Goal: Task Accomplishment & Management: Manage account settings

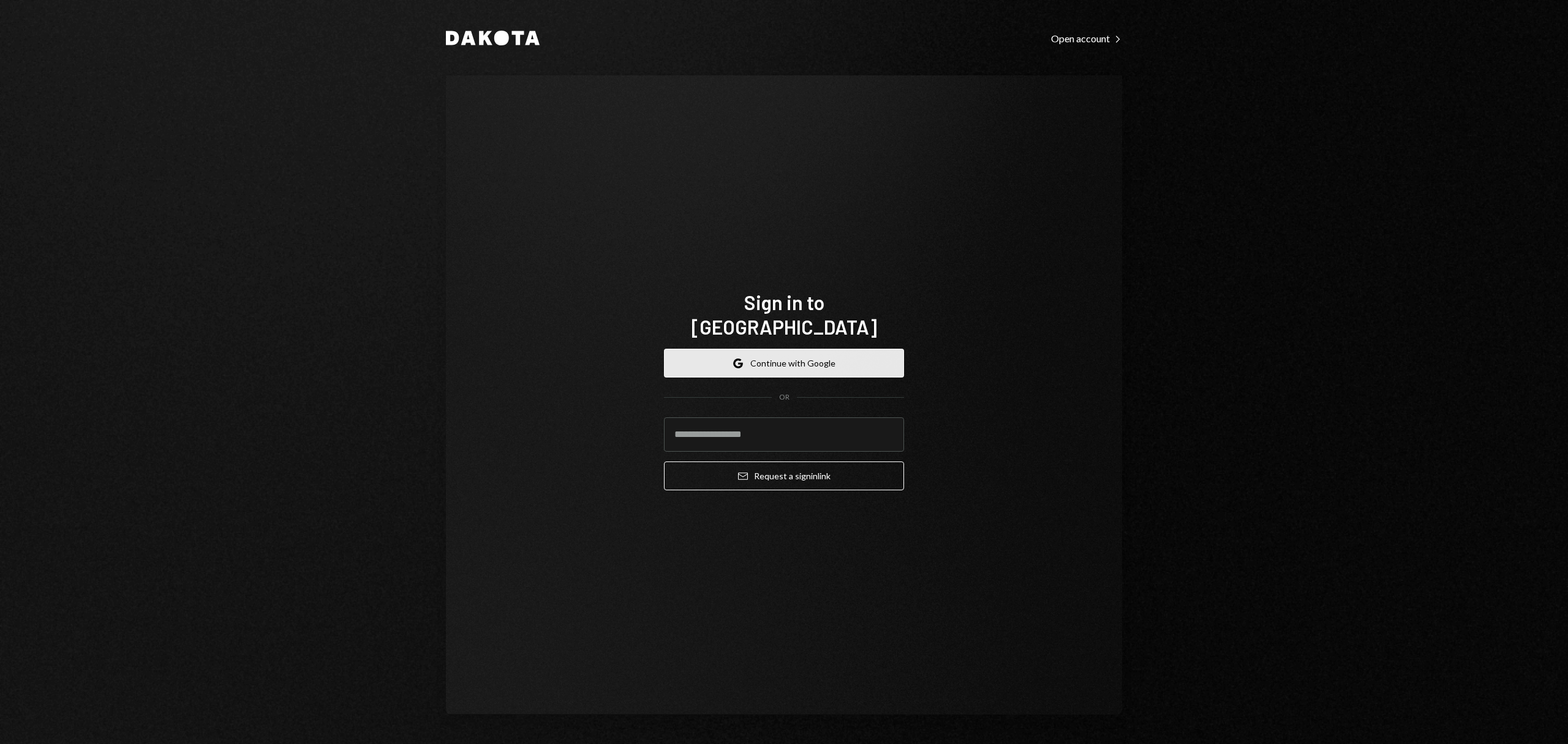
click at [804, 349] on button "Google Continue with Google" at bounding box center [784, 363] width 240 height 29
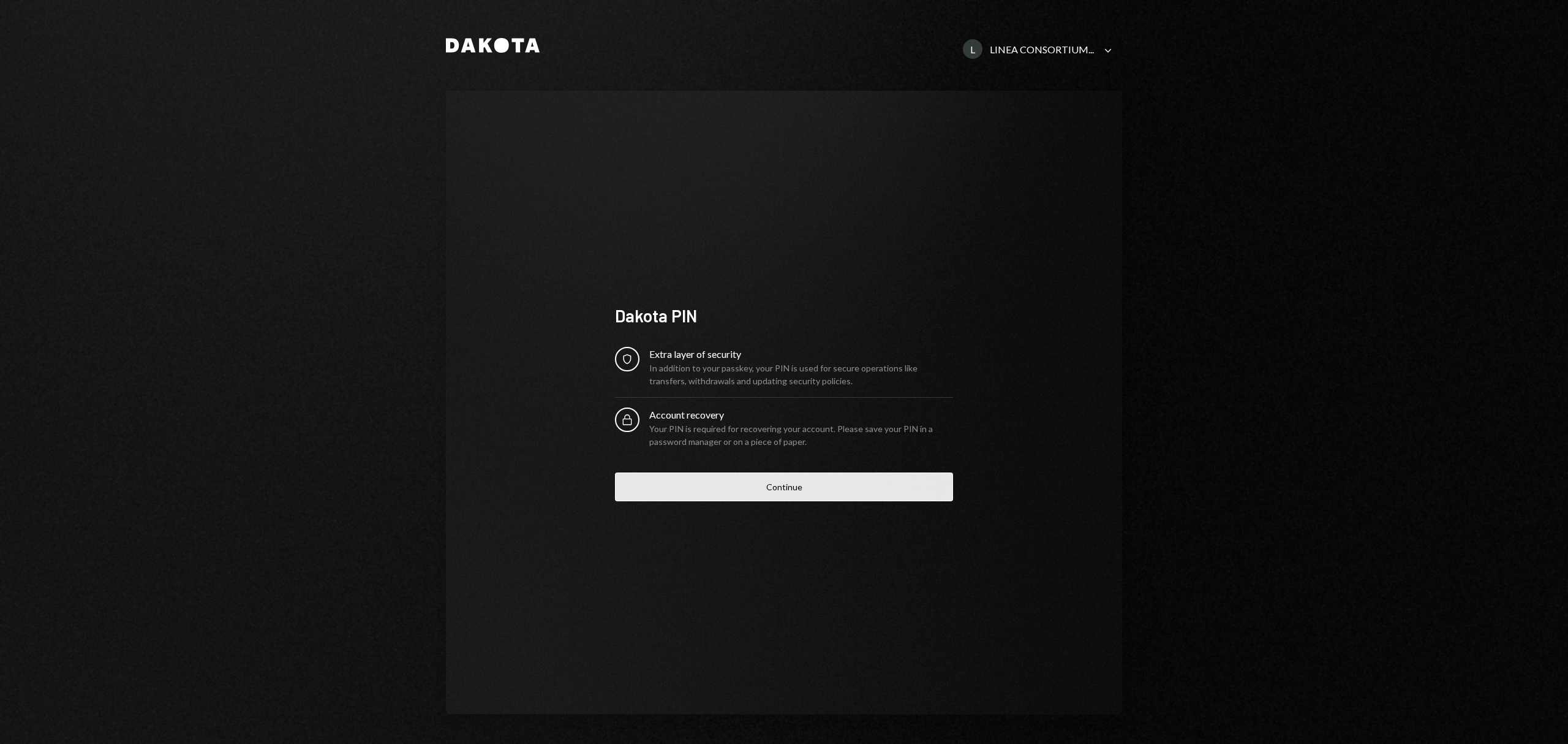
click at [736, 477] on button "Continue" at bounding box center [784, 486] width 338 height 29
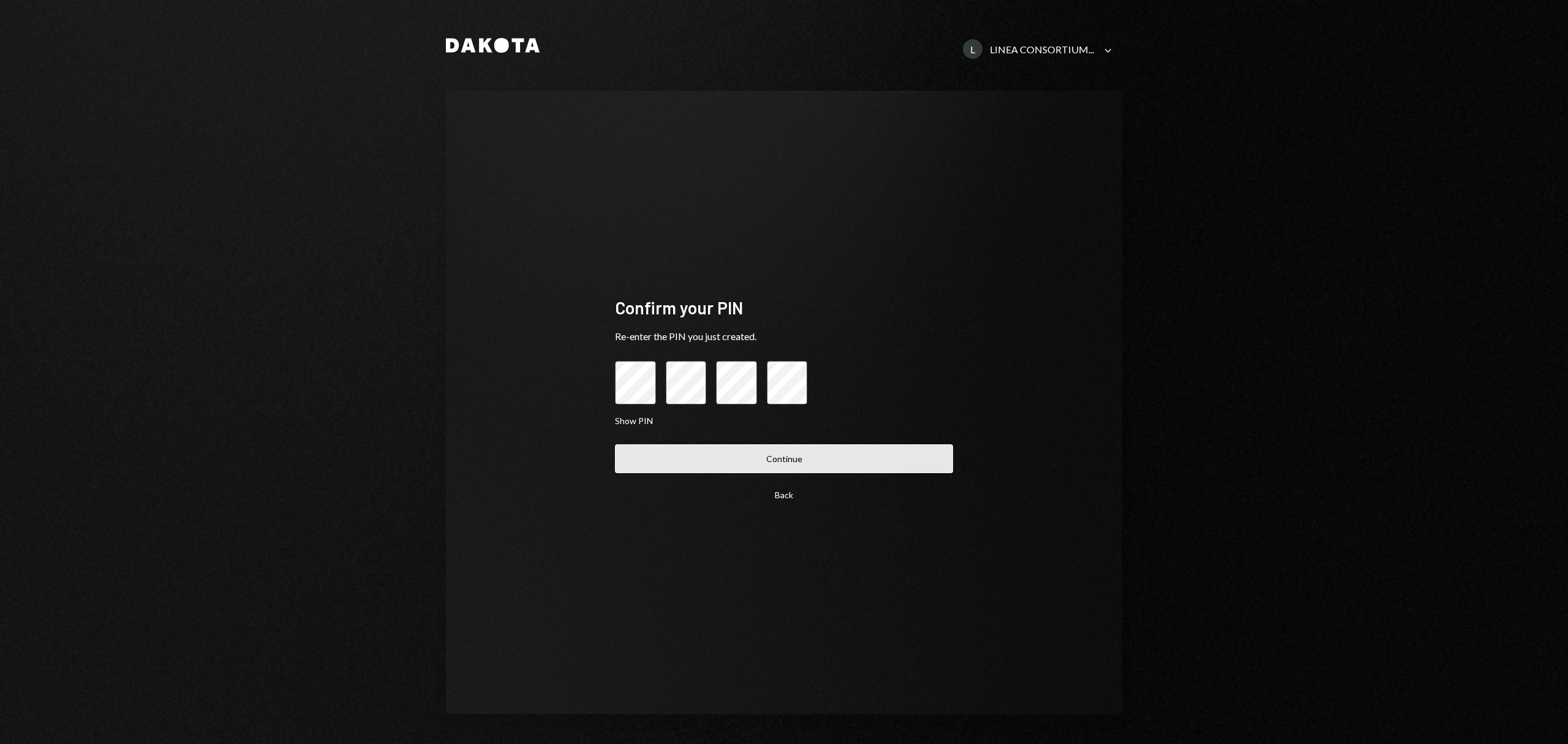
click at [687, 466] on button "Continue" at bounding box center [784, 458] width 338 height 29
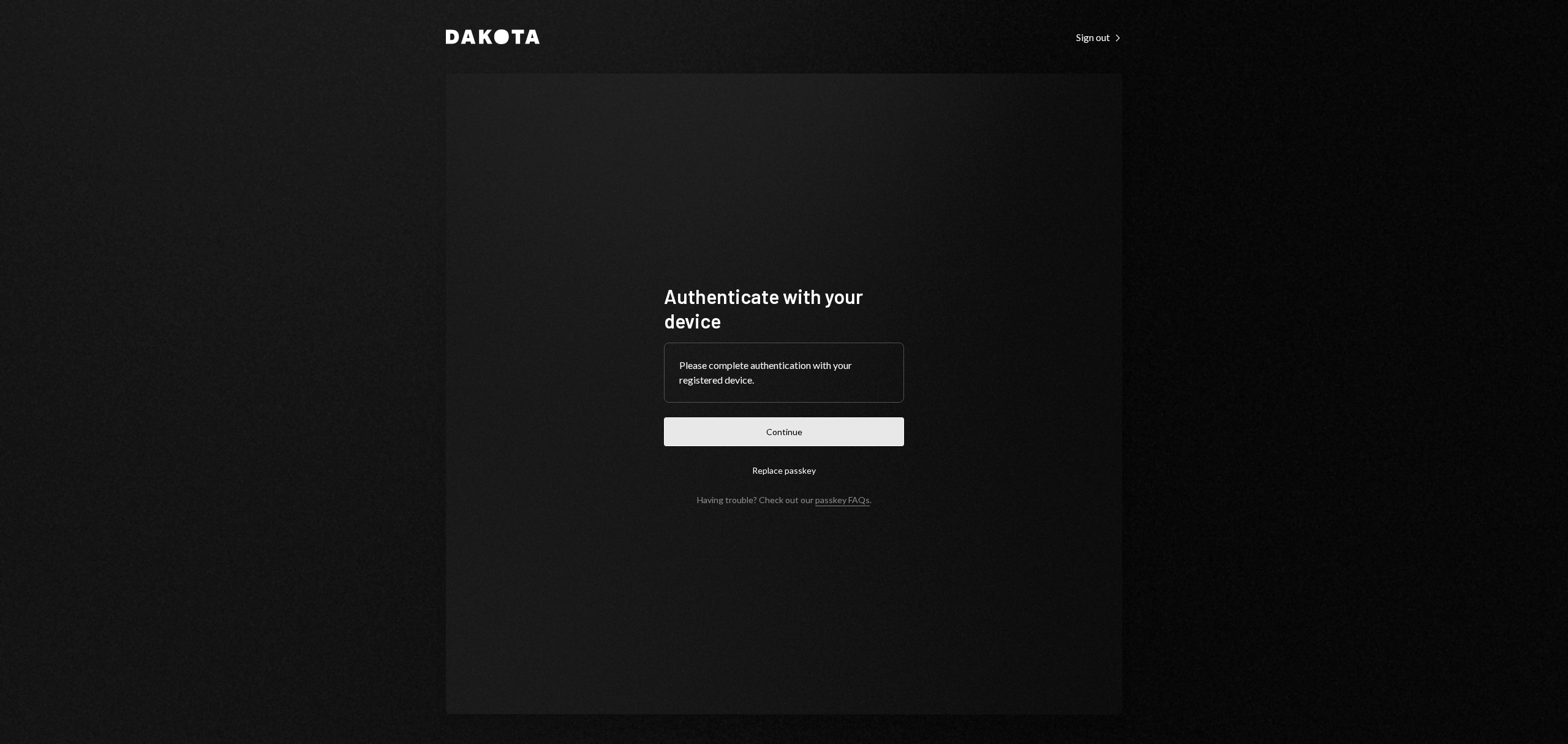
click at [757, 427] on button "Continue" at bounding box center [784, 431] width 240 height 29
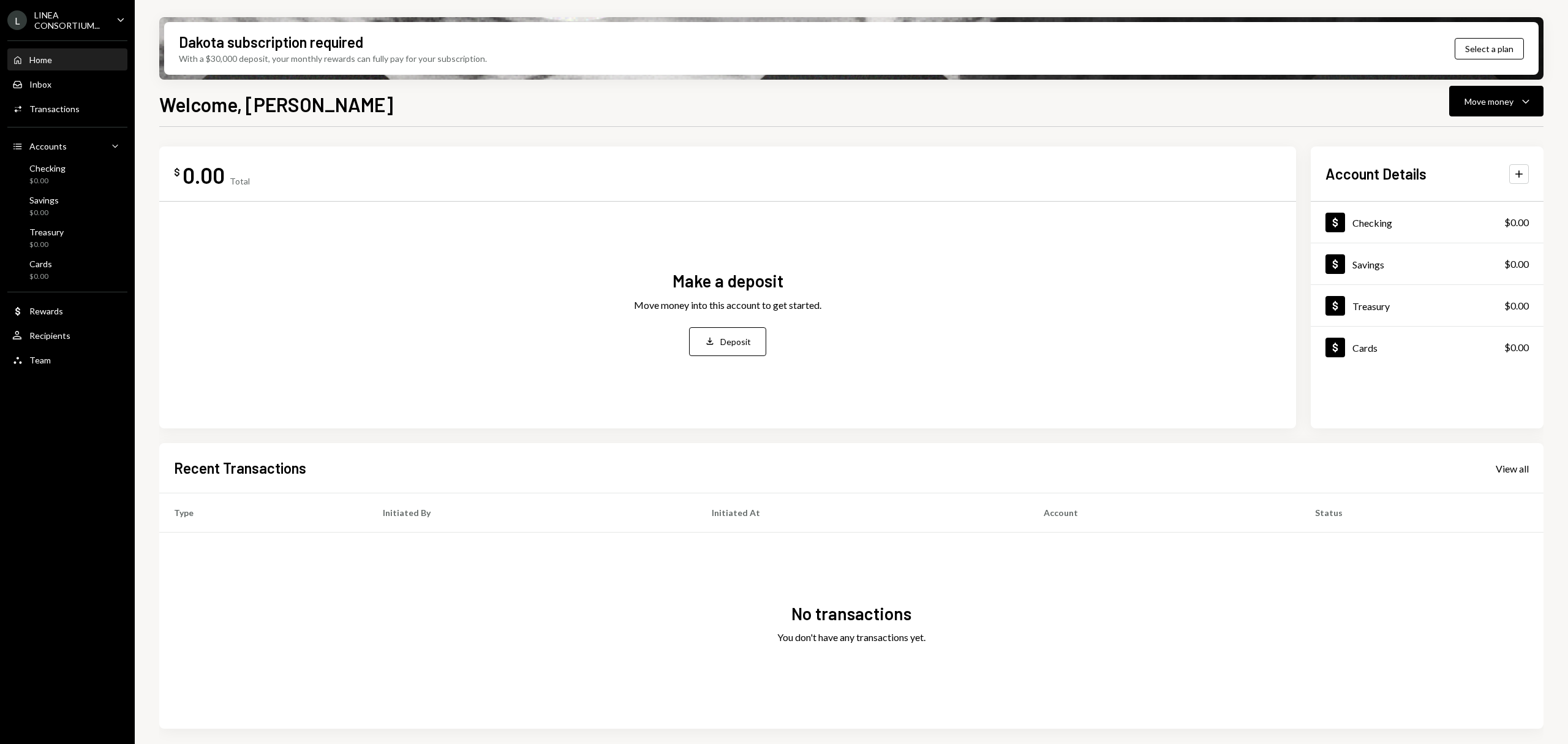
click at [52, 18] on div "LINEA CONSORTIUM..." at bounding box center [70, 20] width 72 height 21
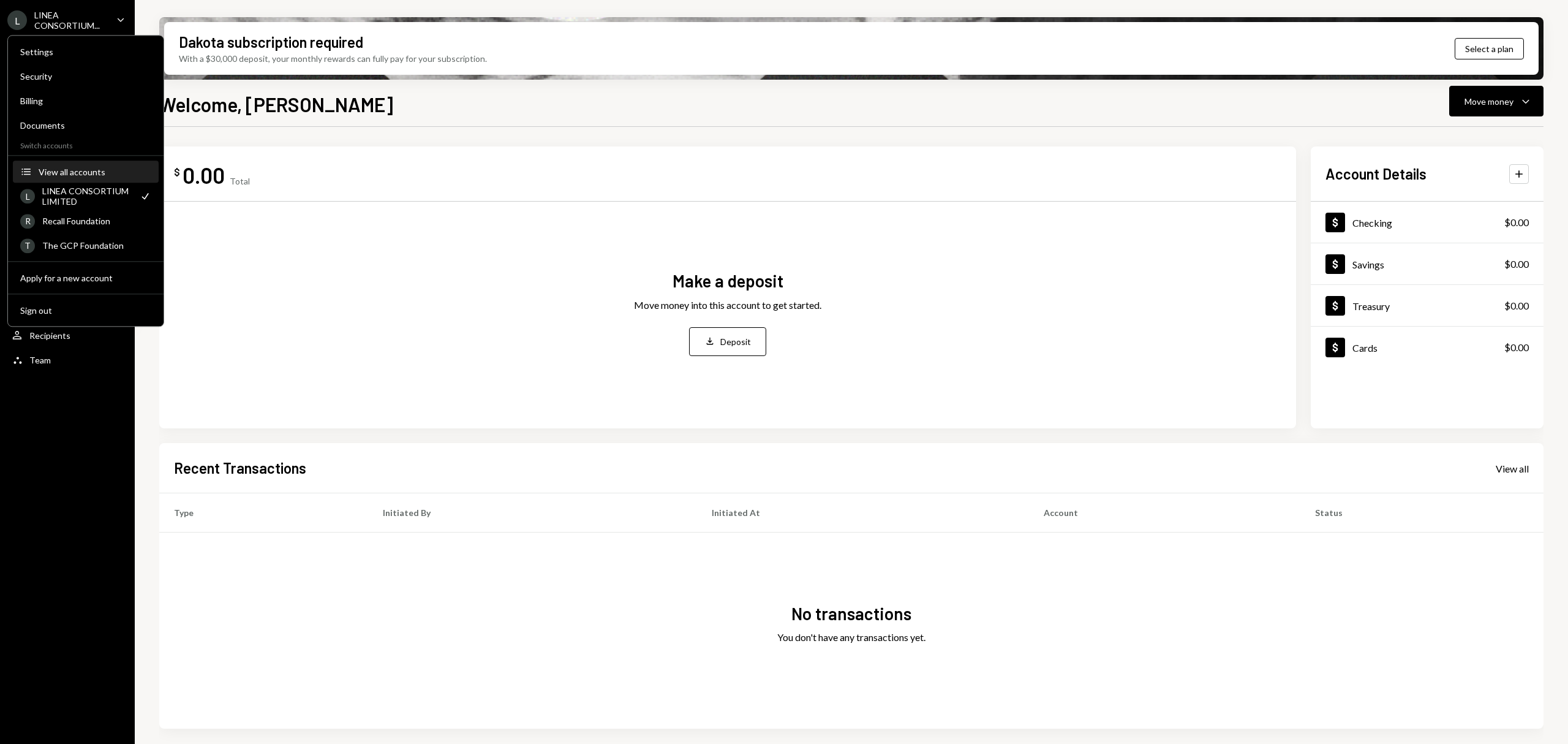
click at [94, 175] on div "View all accounts" at bounding box center [95, 171] width 113 height 10
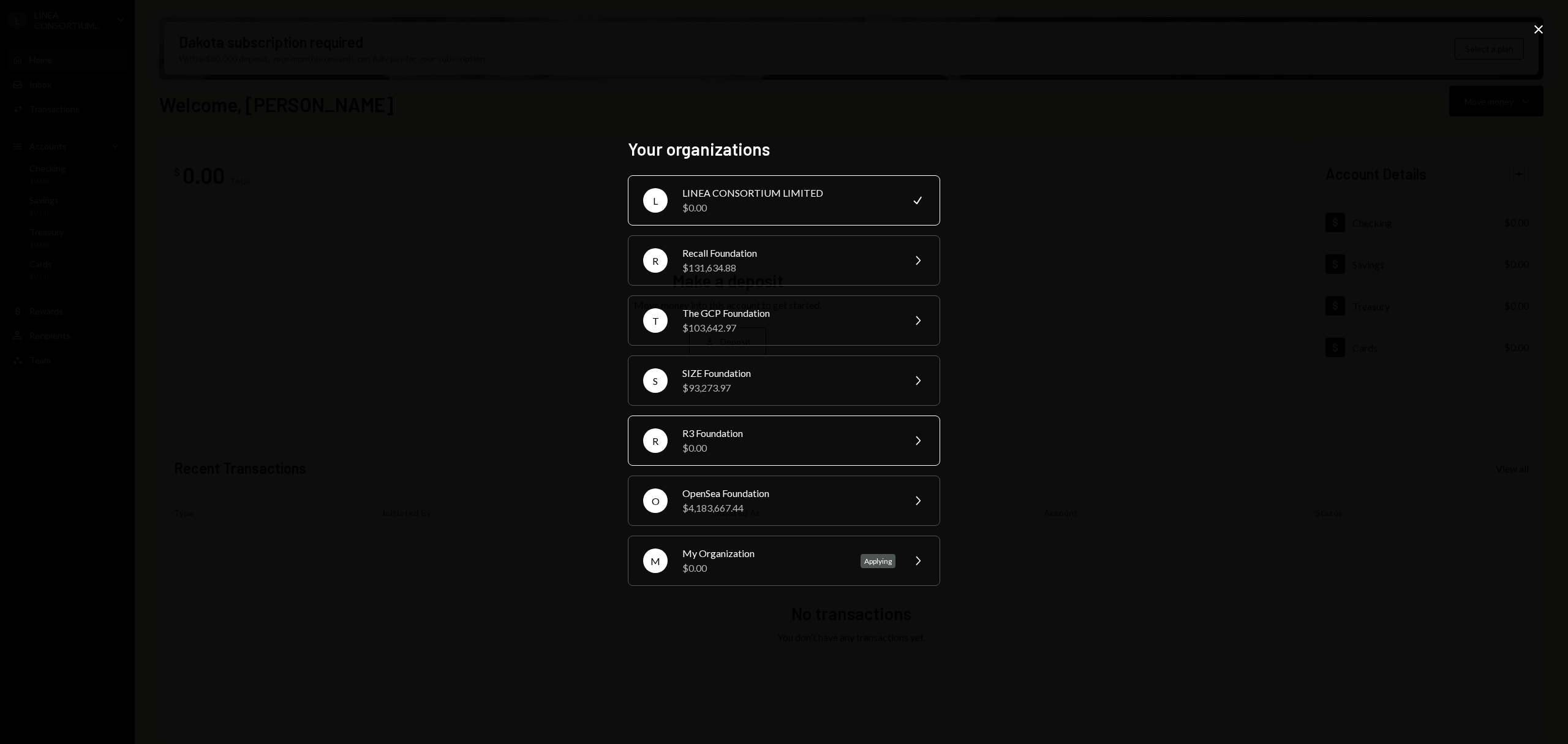
click at [726, 452] on div "$0.00" at bounding box center [788, 447] width 213 height 15
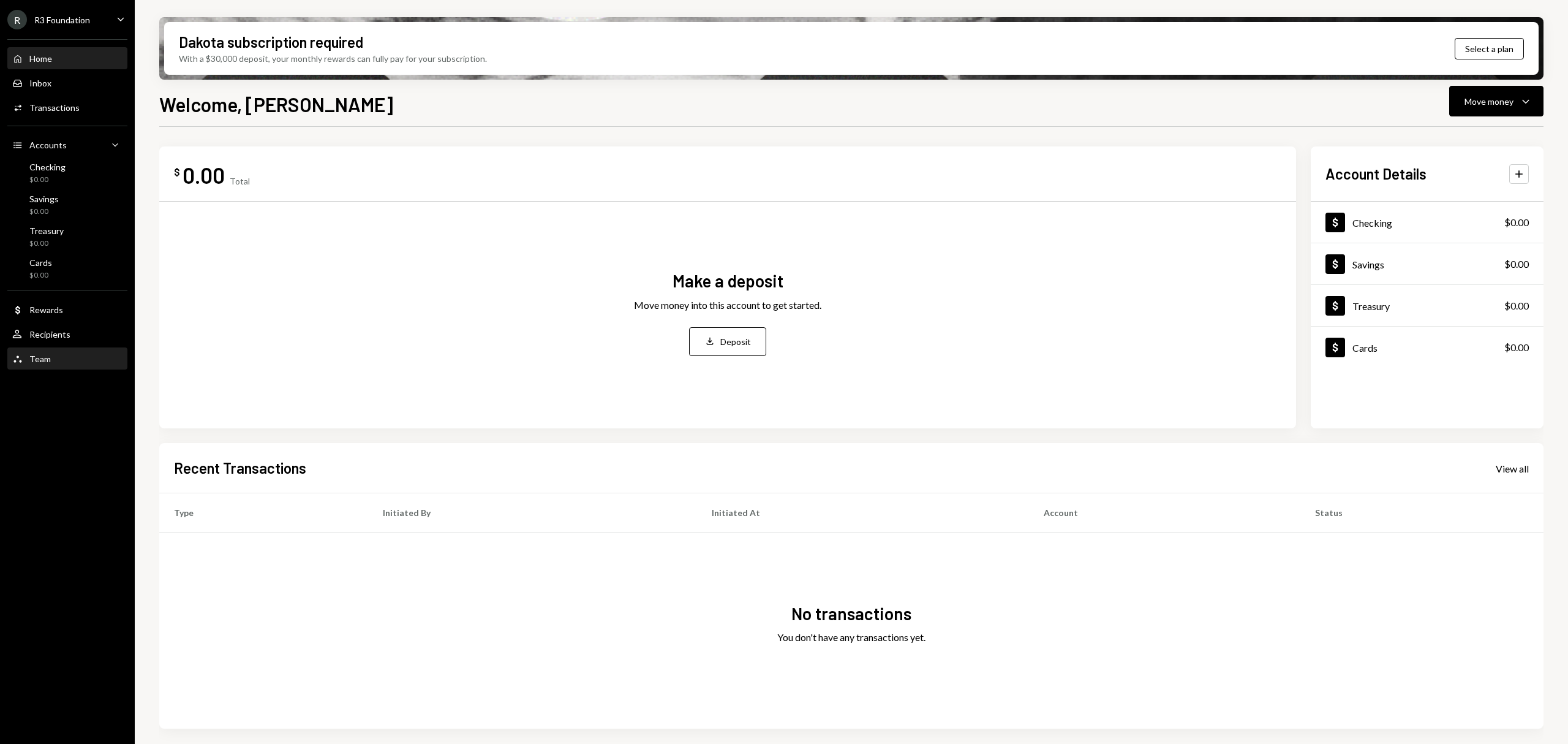
click at [62, 351] on div "Team Team" at bounding box center [67, 359] width 111 height 21
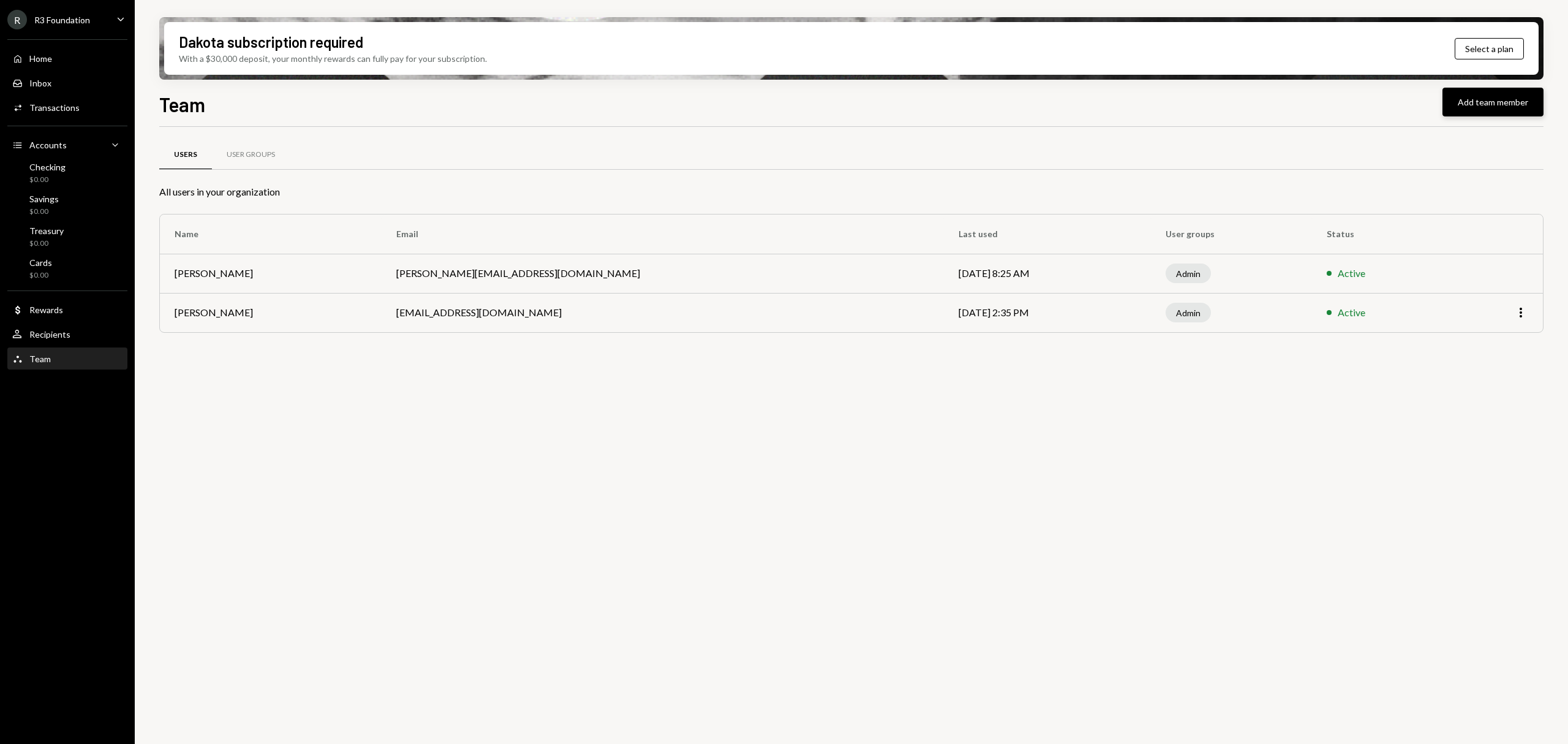
click at [1471, 104] on button "Add team member" at bounding box center [1493, 102] width 101 height 29
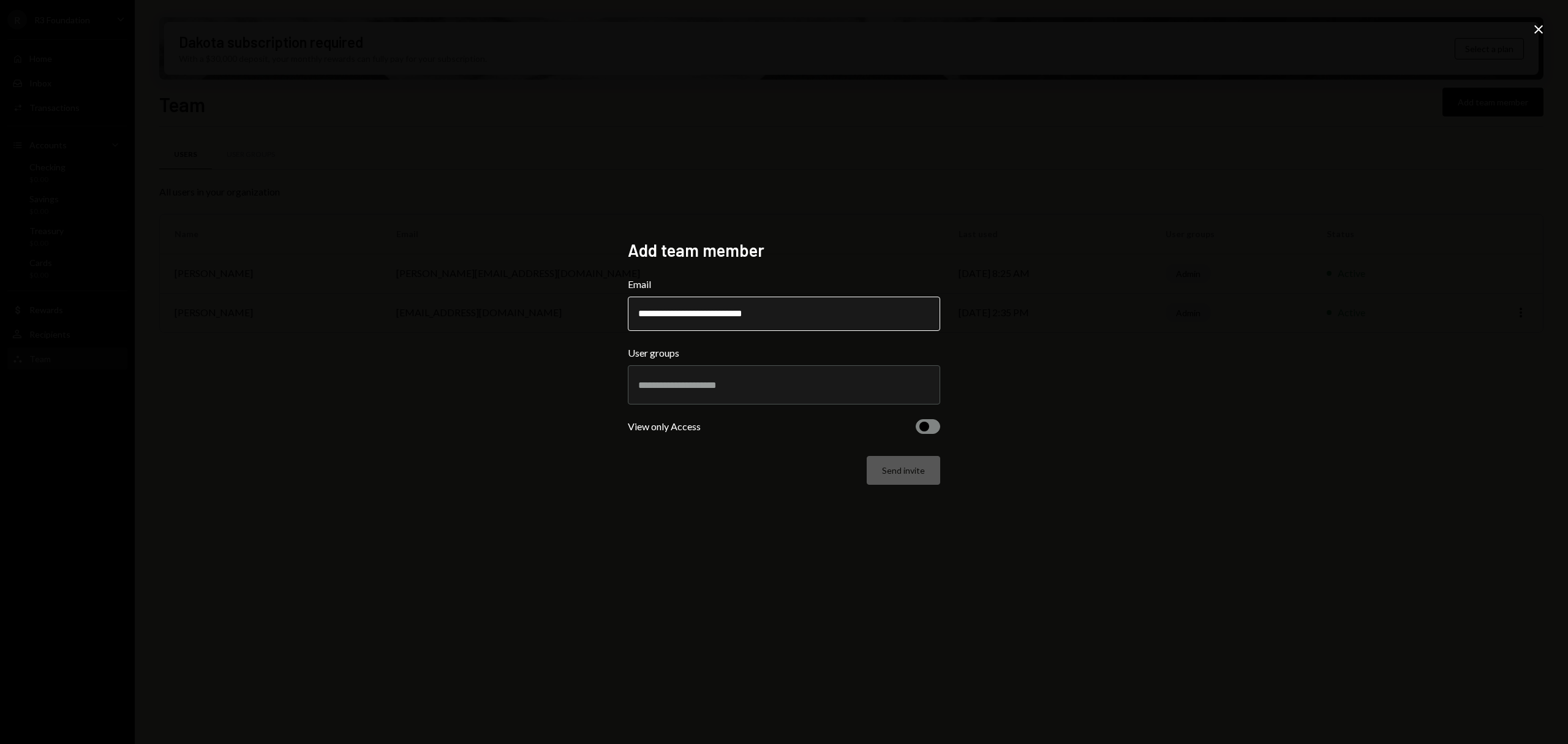
type input "**********"
type input "*****"
click at [714, 439] on li "Admin" at bounding box center [784, 429] width 301 height 34
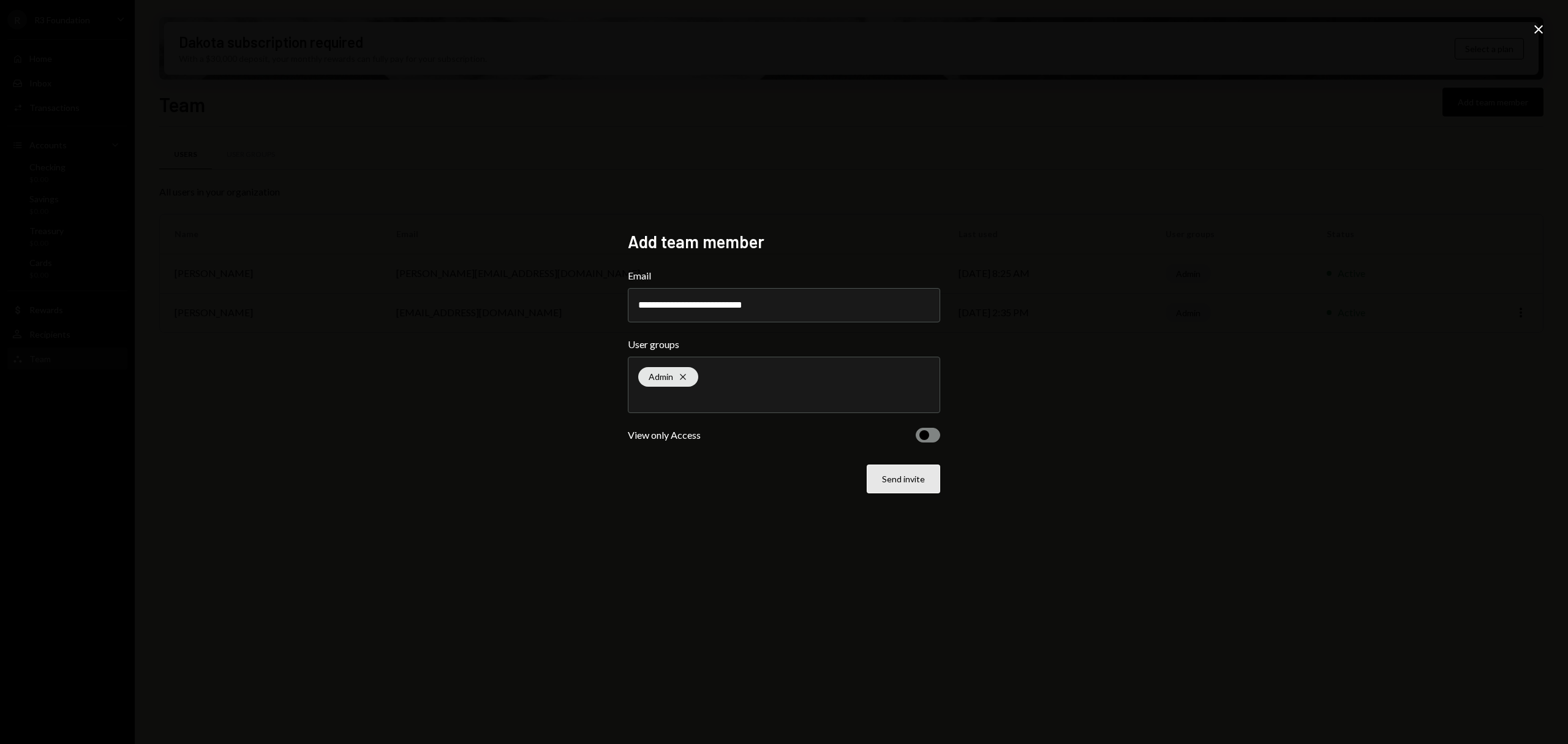
click at [913, 480] on button "Send invite" at bounding box center [903, 479] width 73 height 29
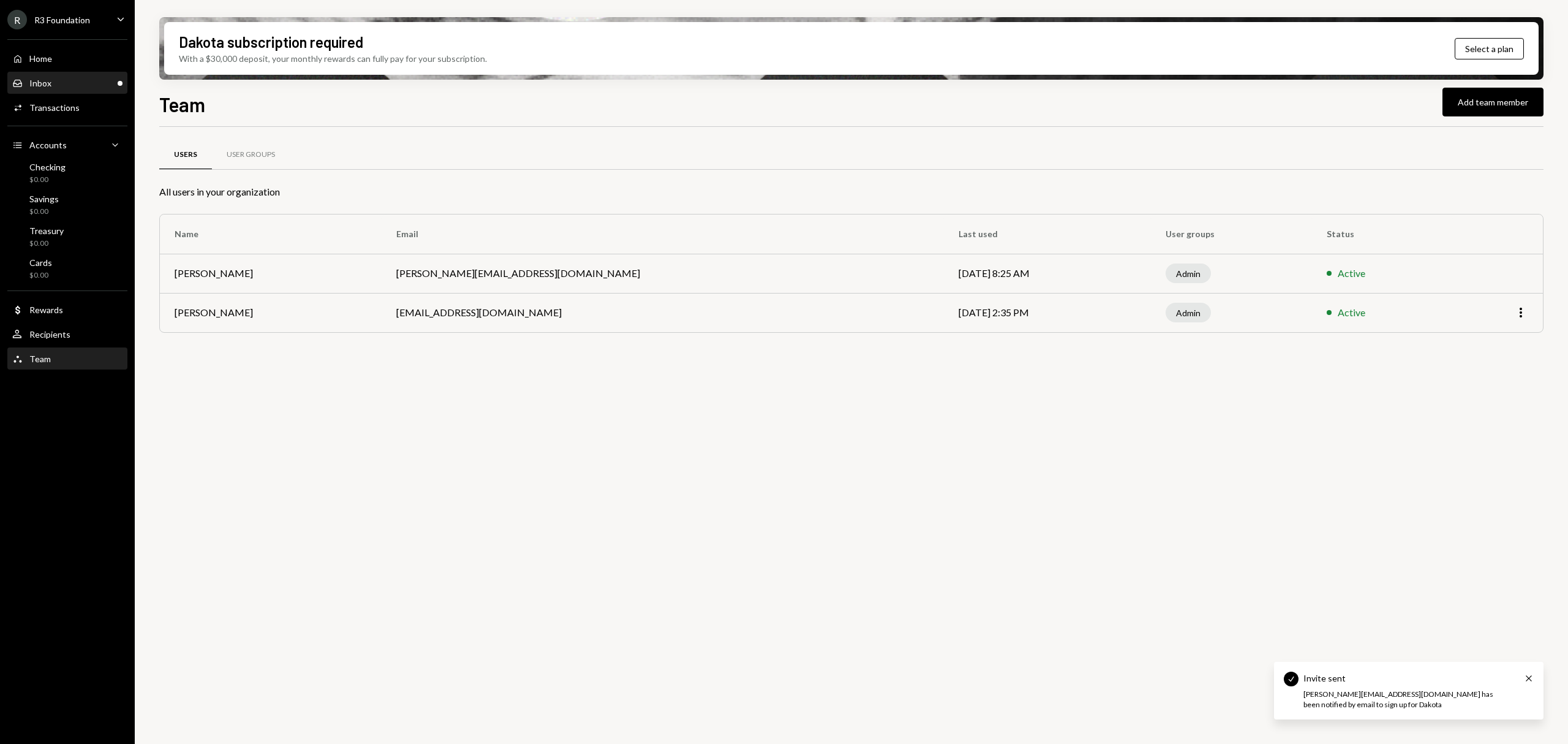
click at [74, 84] on div "Inbox Inbox" at bounding box center [67, 83] width 111 height 11
